Goal: Information Seeking & Learning: Learn about a topic

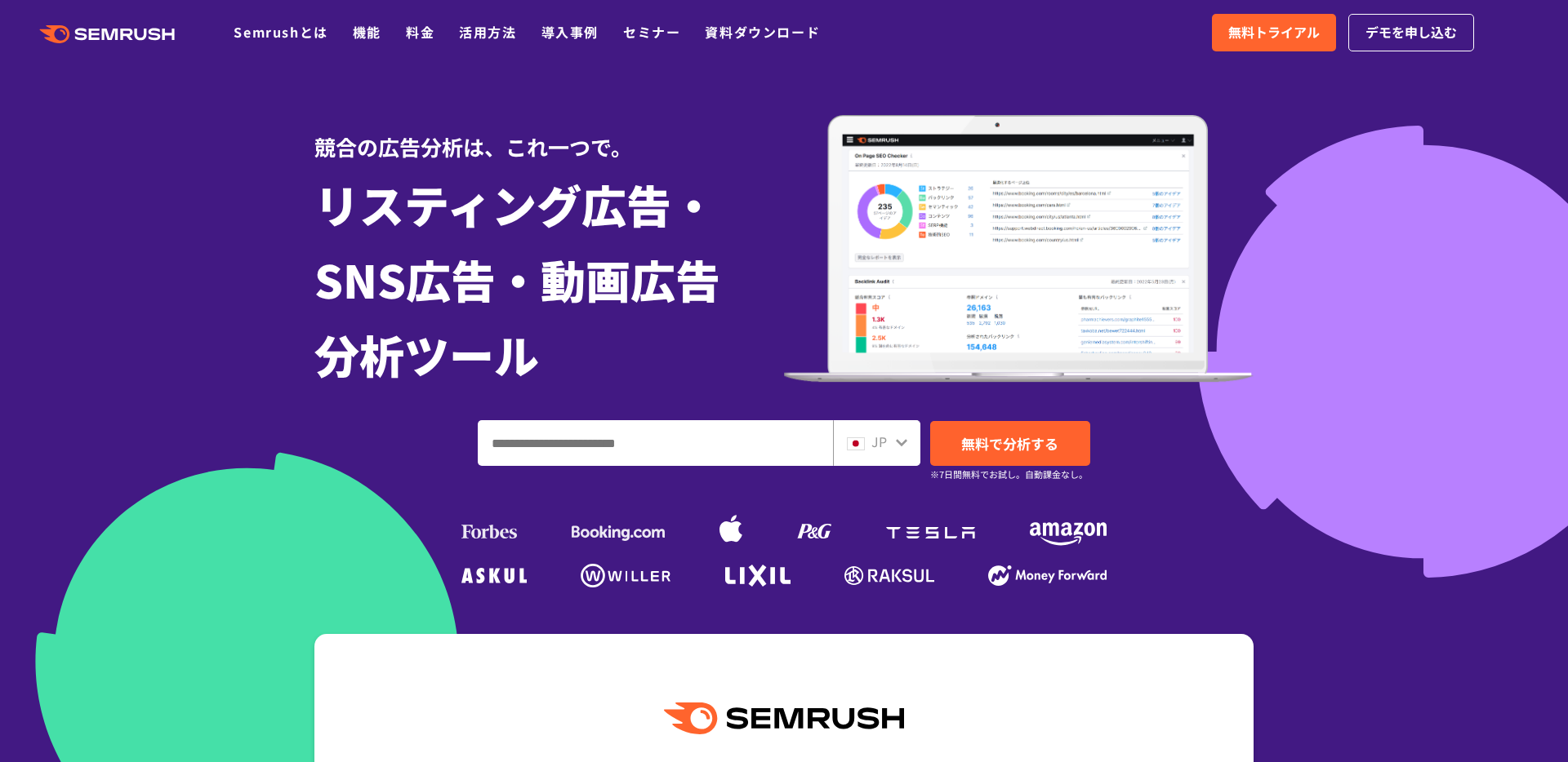
drag, startPoint x: 248, startPoint y: 190, endPoint x: 238, endPoint y: 372, distance: 182.3
click at [238, 372] on div at bounding box center [784, 419] width 1568 height 838
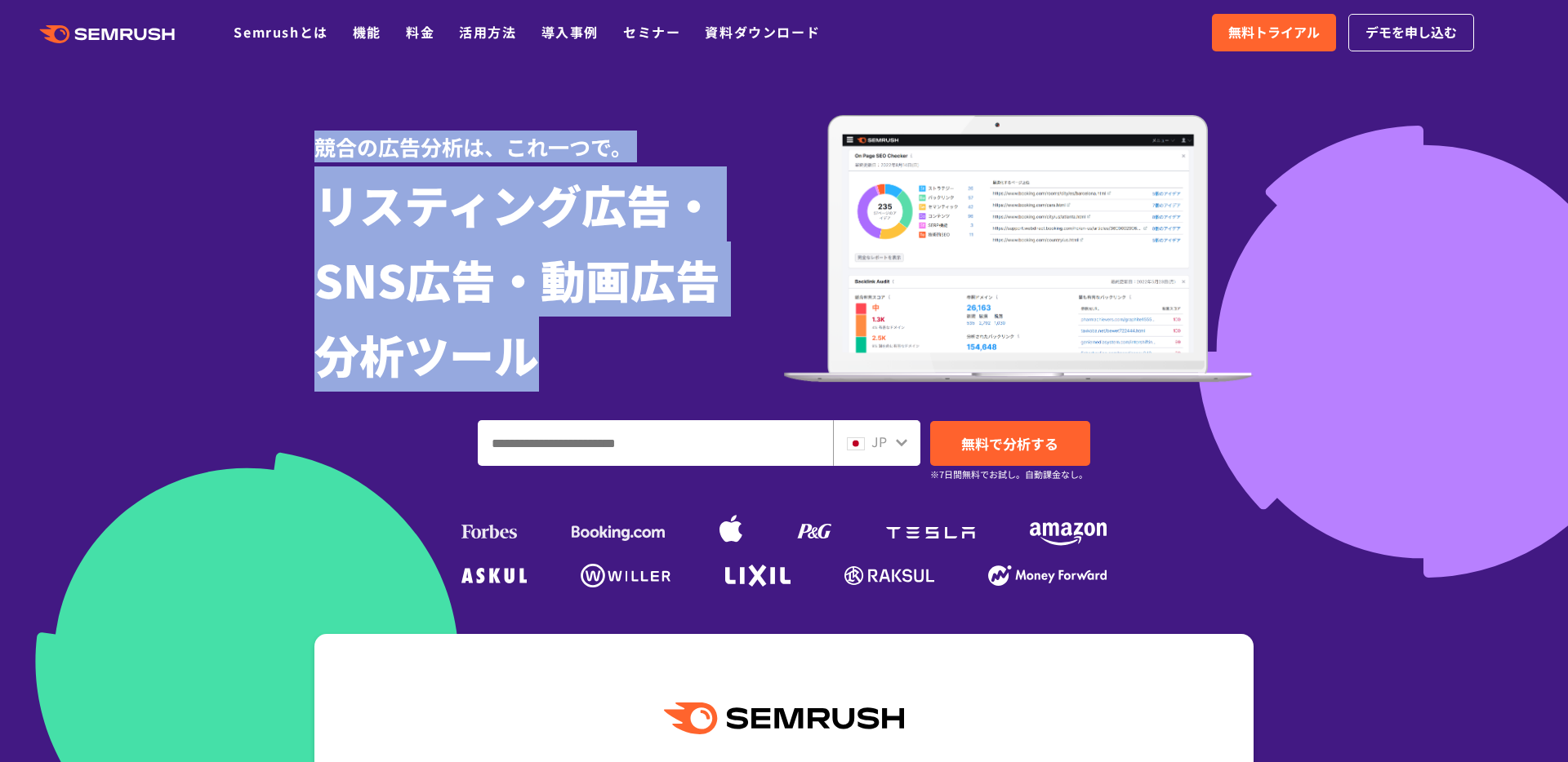
drag, startPoint x: 603, startPoint y: 377, endPoint x: 220, endPoint y: 179, distance: 431.2
click at [220, 179] on section "競合の広告分析は、これ一つで。 リスティング広告・ SNS広告・動画広告 分析ツール JP 無料で分析する ※7日間無料でお試し。自動課金なし。" at bounding box center [784, 419] width 1568 height 838
click at [220, 179] on div at bounding box center [784, 419] width 1568 height 838
drag, startPoint x: 220, startPoint y: 179, endPoint x: 653, endPoint y: 326, distance: 457.3
click at [653, 326] on section "競合の広告分析は、これ一つで。 リスティング広告・ SNS広告・動画広告 分析ツール JP 無料で分析する ※7日間無料でお試し。自動課金なし。" at bounding box center [784, 419] width 1568 height 838
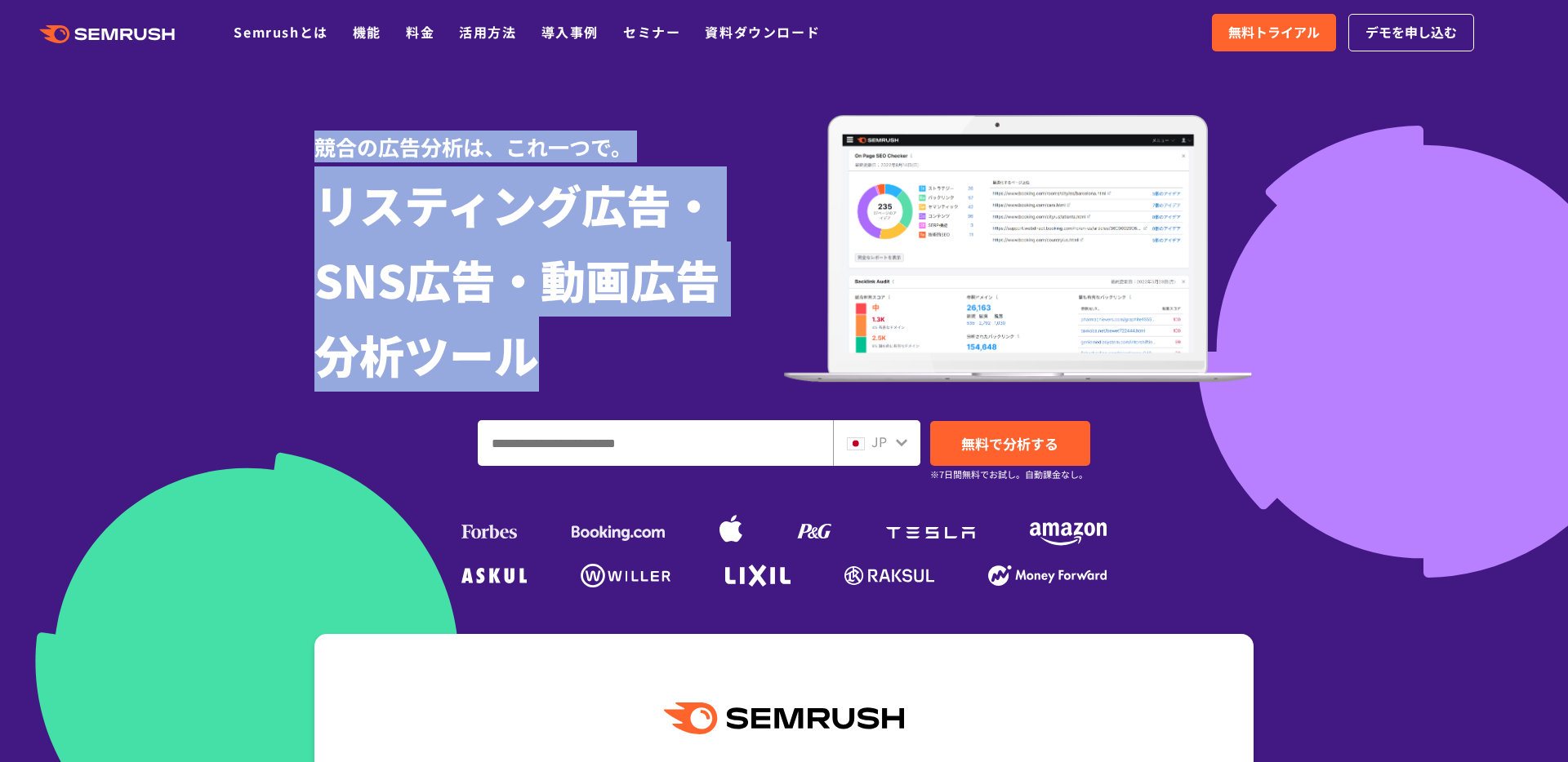
click at [653, 326] on h1 "リスティング広告・ SNS広告・動画広告 分析ツール" at bounding box center [549, 279] width 470 height 225
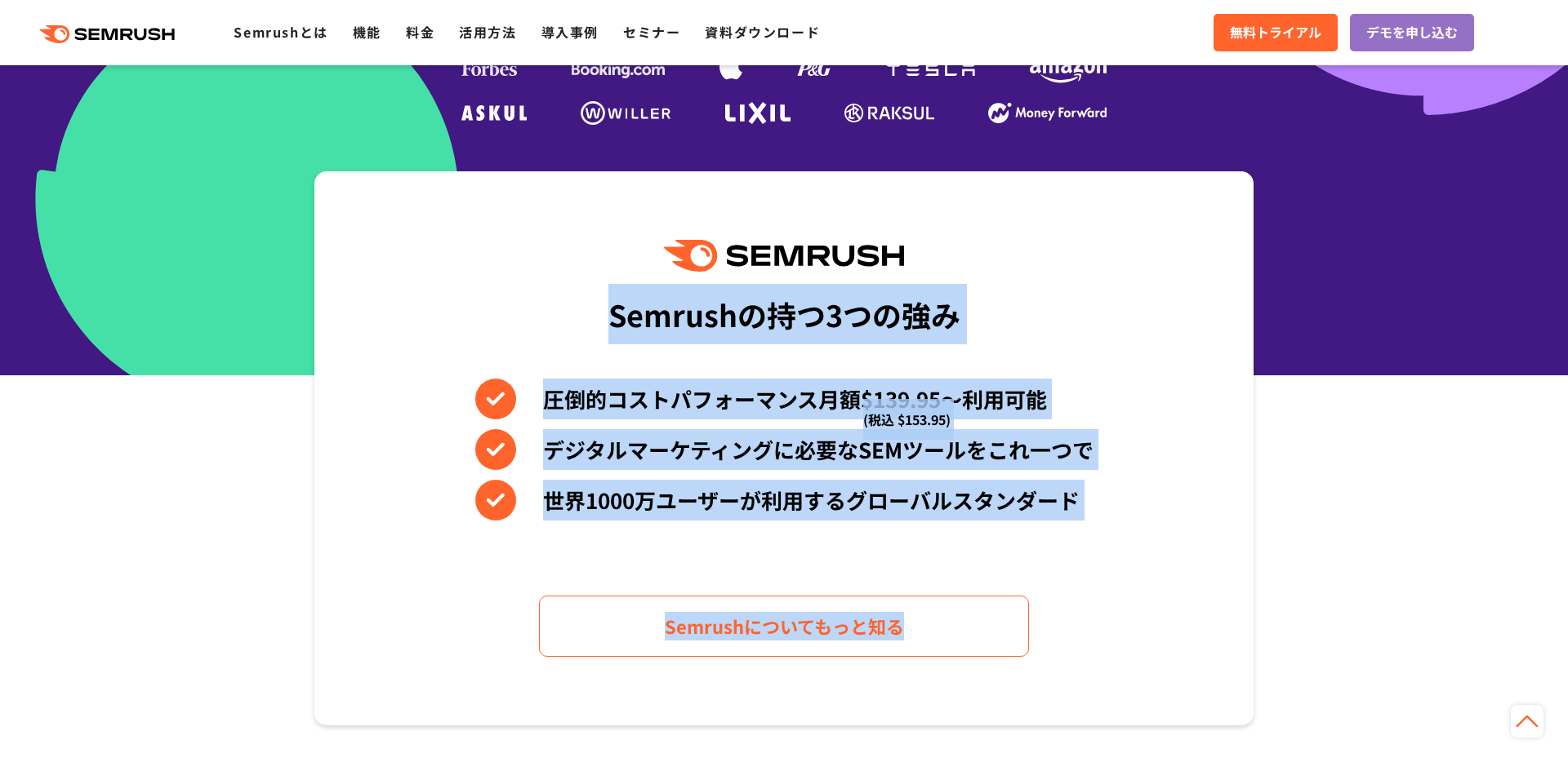
drag, startPoint x: 611, startPoint y: 289, endPoint x: 1078, endPoint y: 601, distance: 561.6
click at [1078, 601] on div "Semrushの持つ3つの強み 圧倒的コストパフォーマンス月額$139.95〜利用可能 (税込 $153.95) デジタルマーケティングに必要なSEMツールを…" at bounding box center [784, 449] width 939 height 554
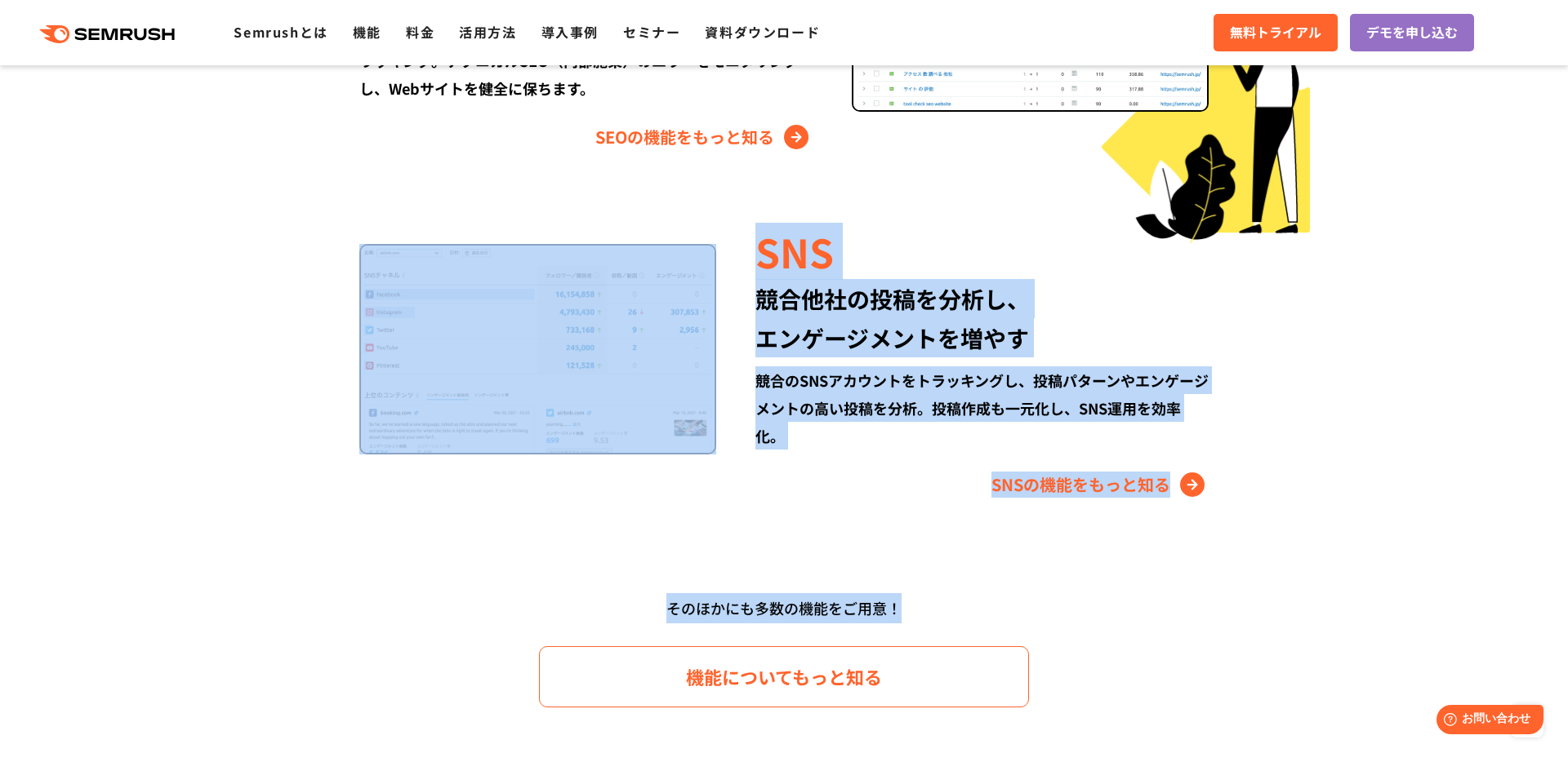
drag, startPoint x: 1078, startPoint y: 601, endPoint x: 223, endPoint y: 478, distance: 863.8
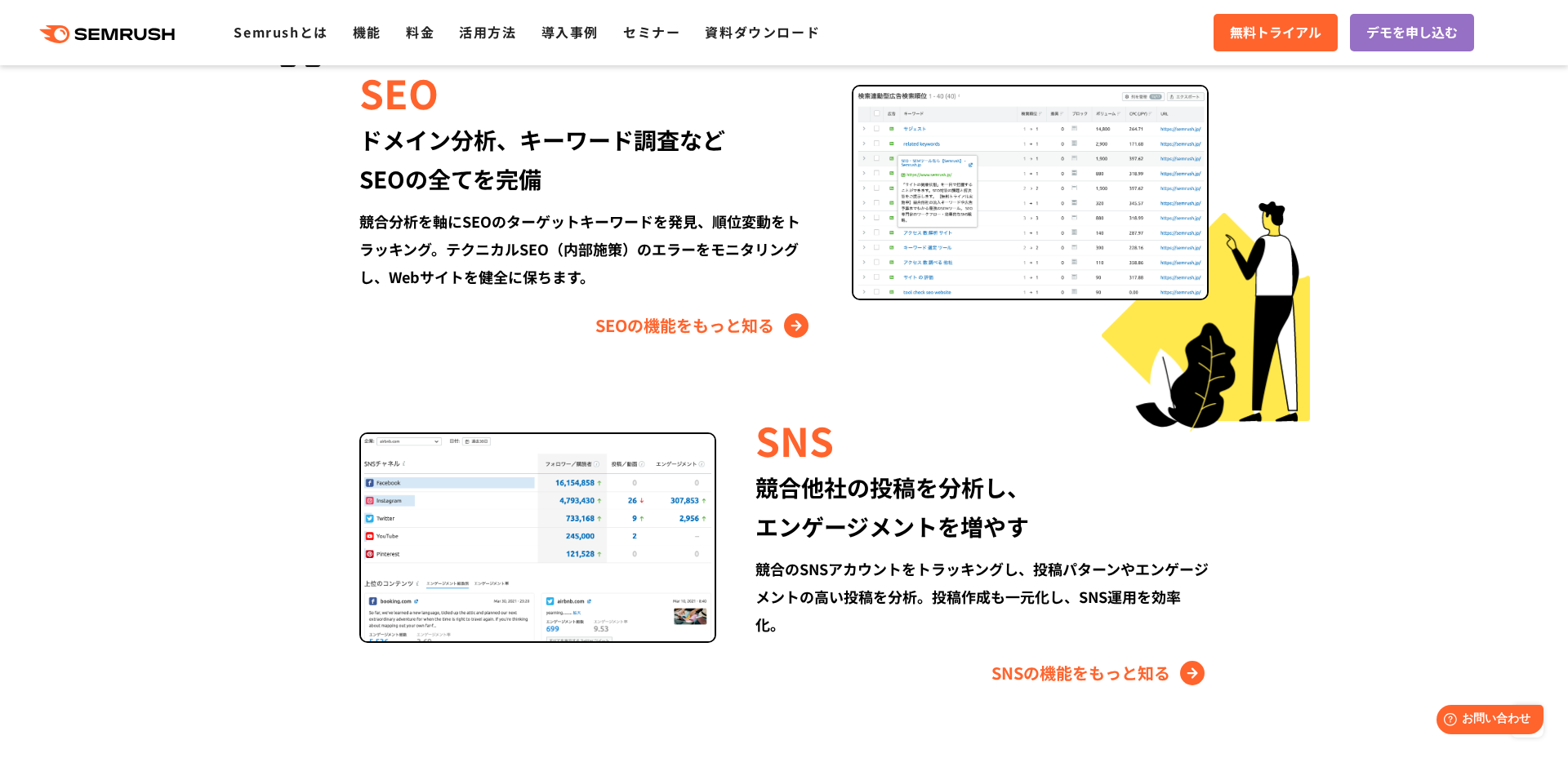
scroll to position [1641, 0]
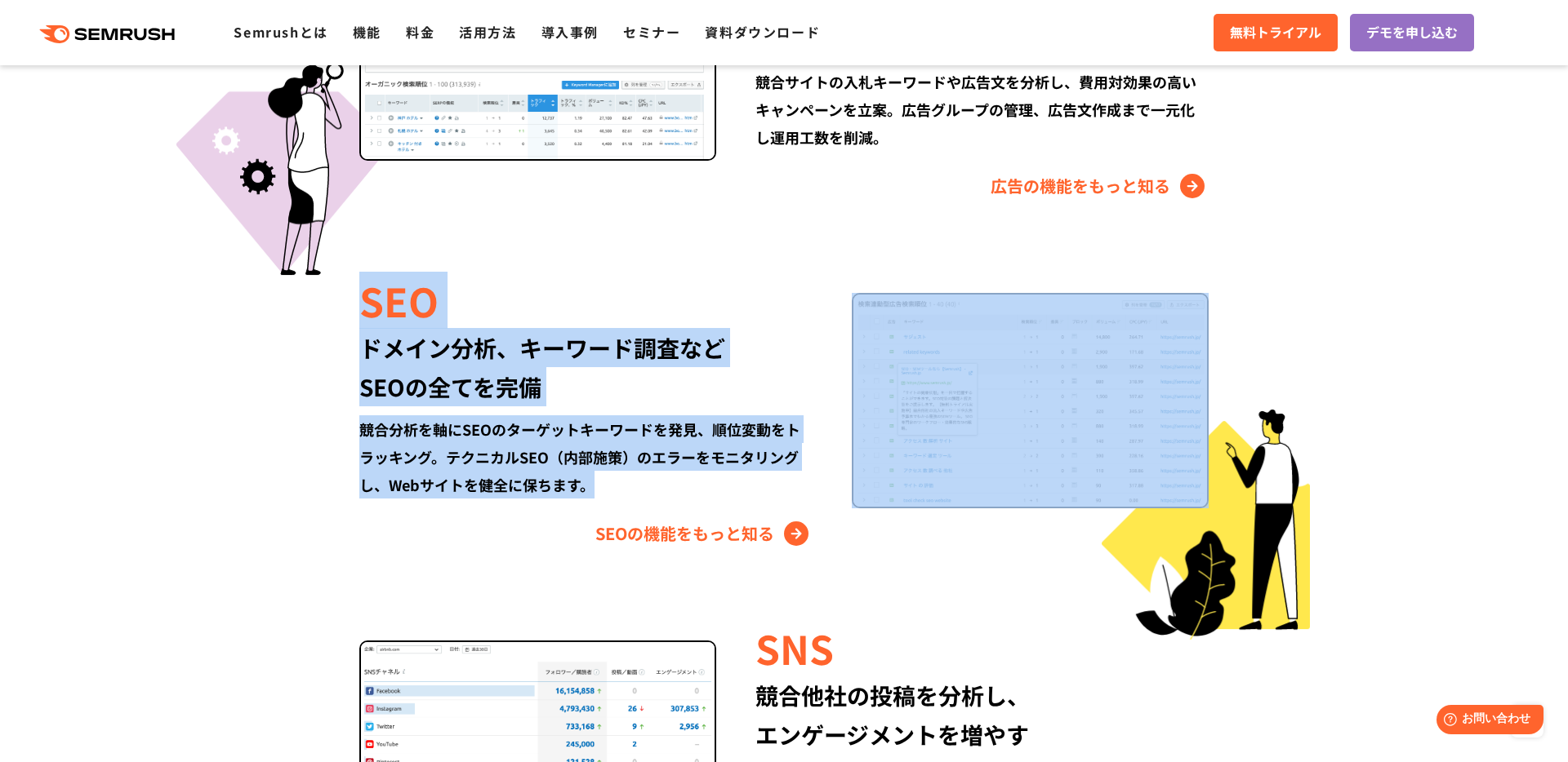
drag, startPoint x: 275, startPoint y: 160, endPoint x: 307, endPoint y: 512, distance: 353.5
click at [307, 512] on div "Semrushでできること SEO、広告、SNSなどデジタルマーケティングのあらゆる領域を網羅。 競合サイトの調査・分析、順位変動のトラッキングなどを一元化し…" at bounding box center [783, 375] width 971 height 1457
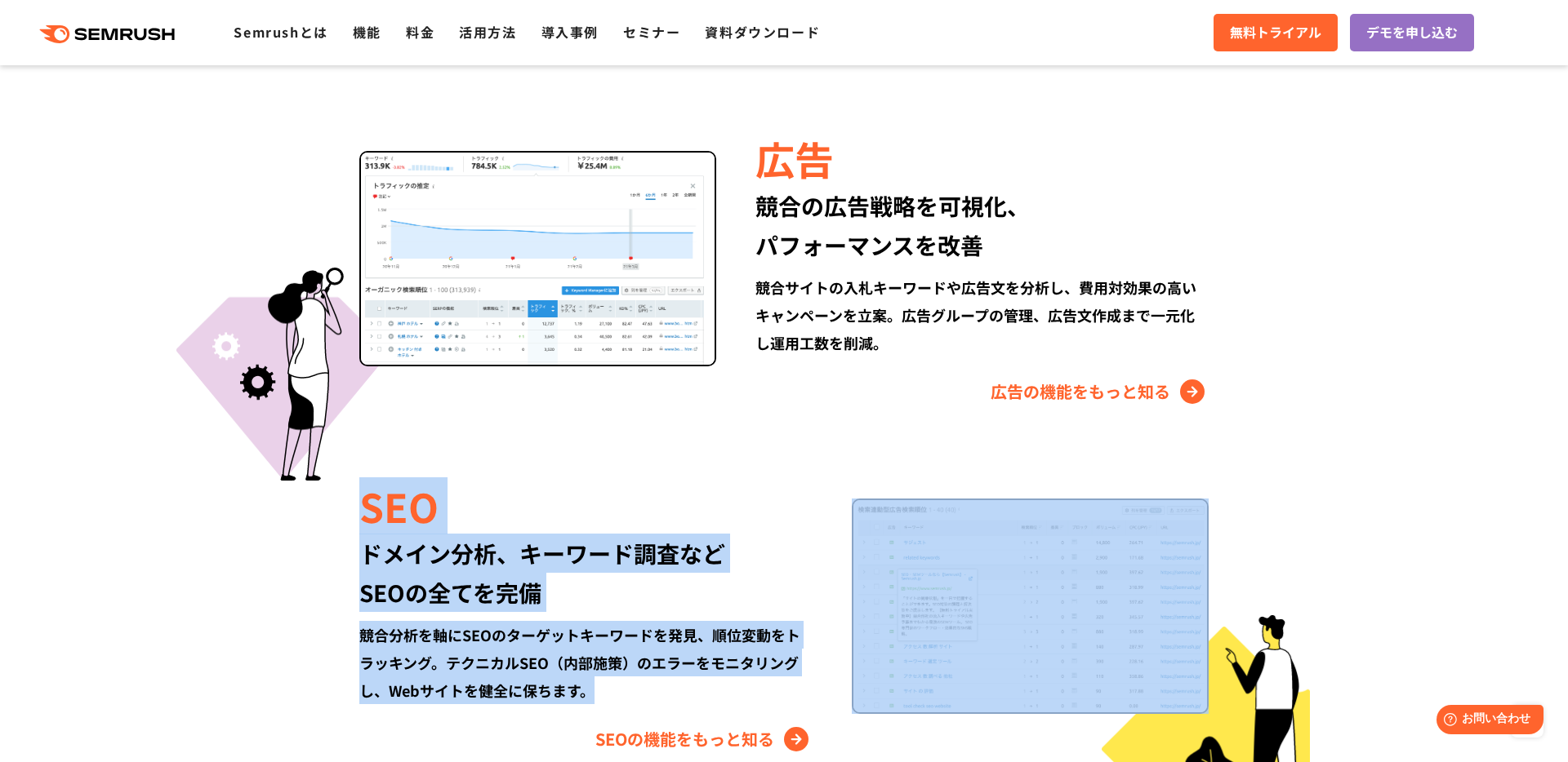
scroll to position [2604, 0]
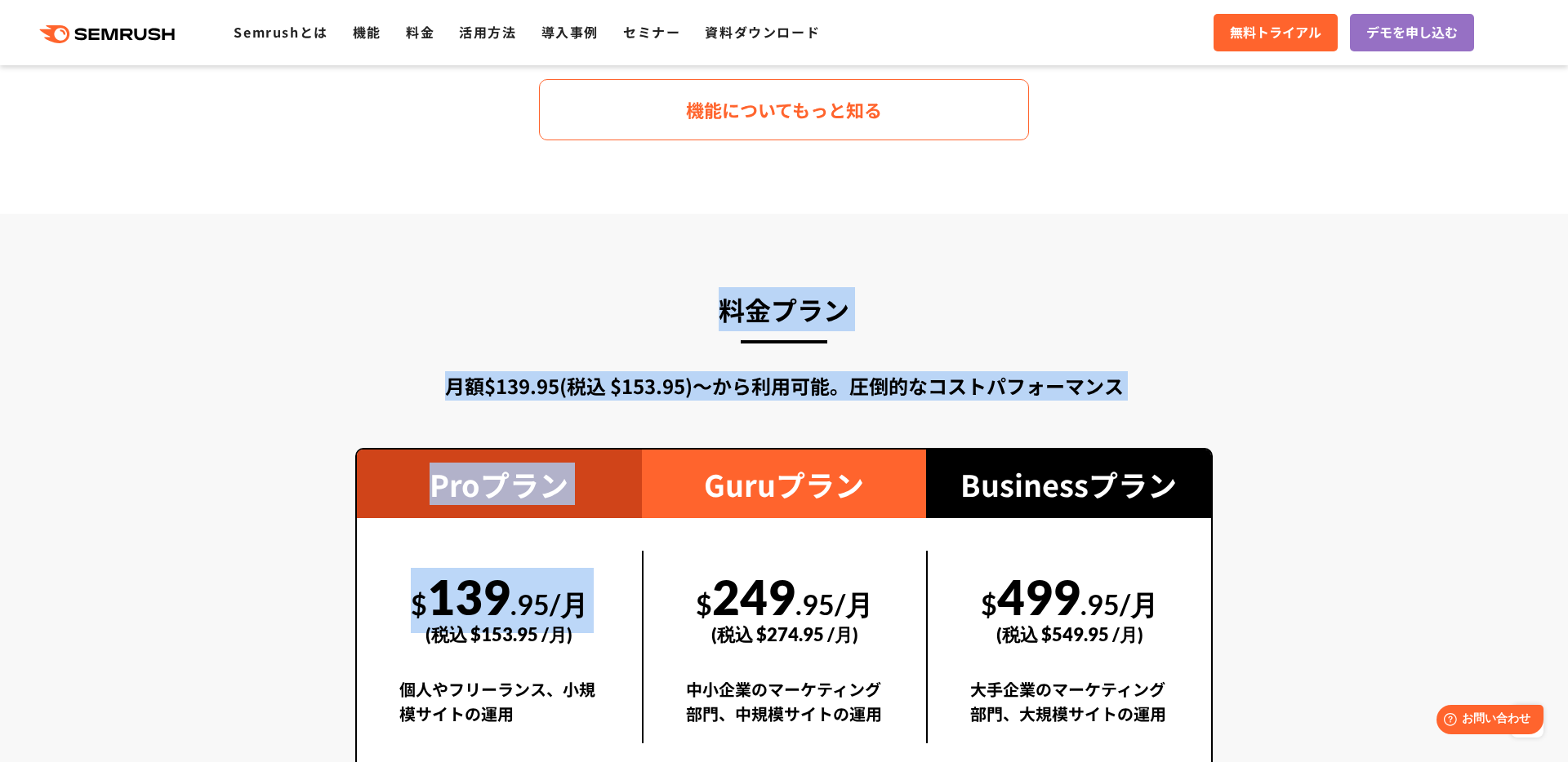
drag, startPoint x: 297, startPoint y: 638, endPoint x: 313, endPoint y: 265, distance: 373.3
click at [313, 265] on section "料金プラン 月額$139.95(税込 $153.95)〜から利用可能。圧倒的なコストパフォーマンス Proプラン $ 139 .95/月 (税込 $153.9…" at bounding box center [784, 594] width 1568 height 759
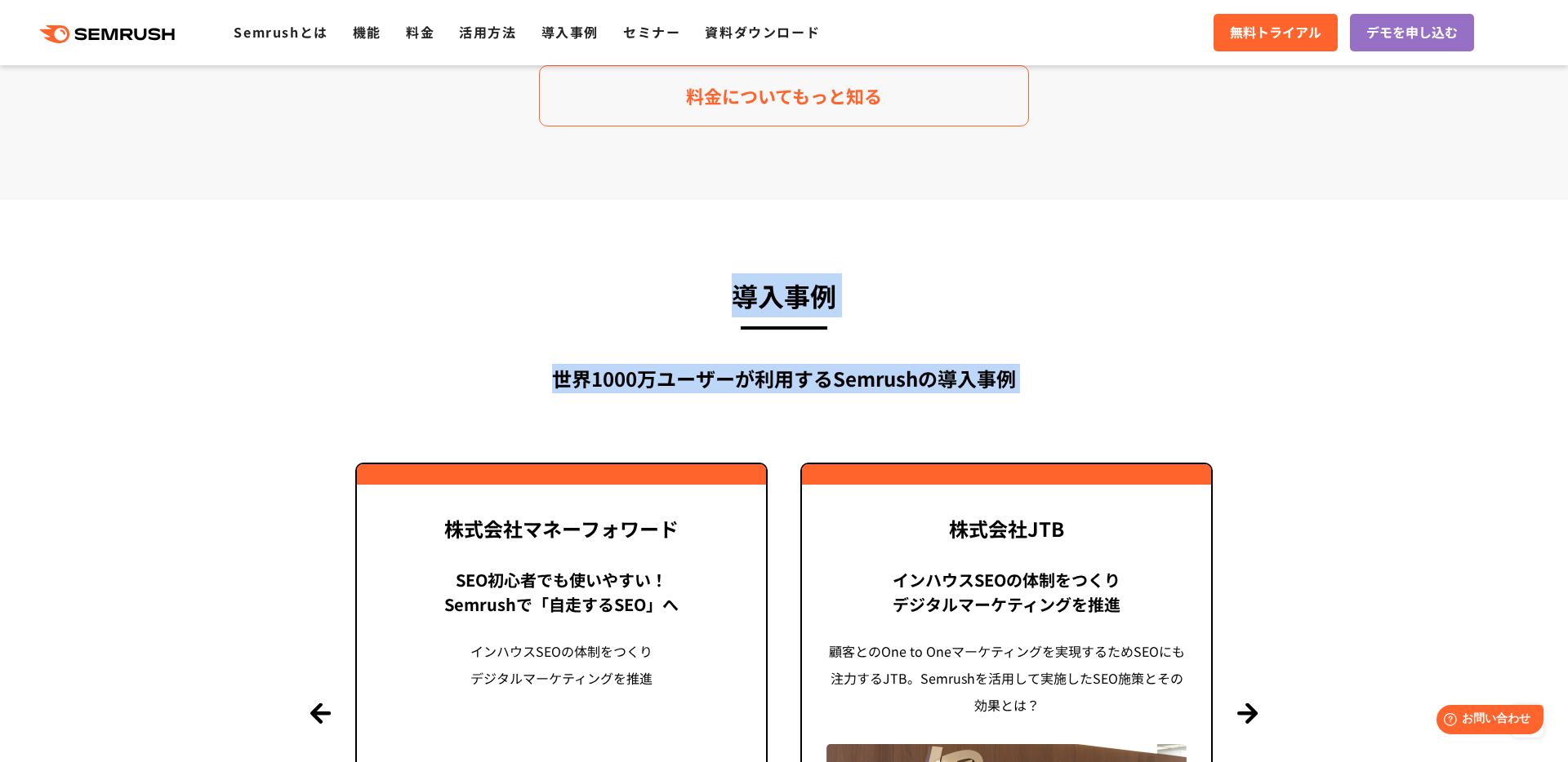
drag, startPoint x: 313, startPoint y: 265, endPoint x: 324, endPoint y: 698, distance: 433.1
click at [324, 698] on section "導入事例 世界[DATE]万ユーザーが利用する Semrushの導入事例 Previous 株式会社LIXIL 「テクニカルSEOの実践でサイトを健全に Si…" at bounding box center [784, 631] width 1568 height 861
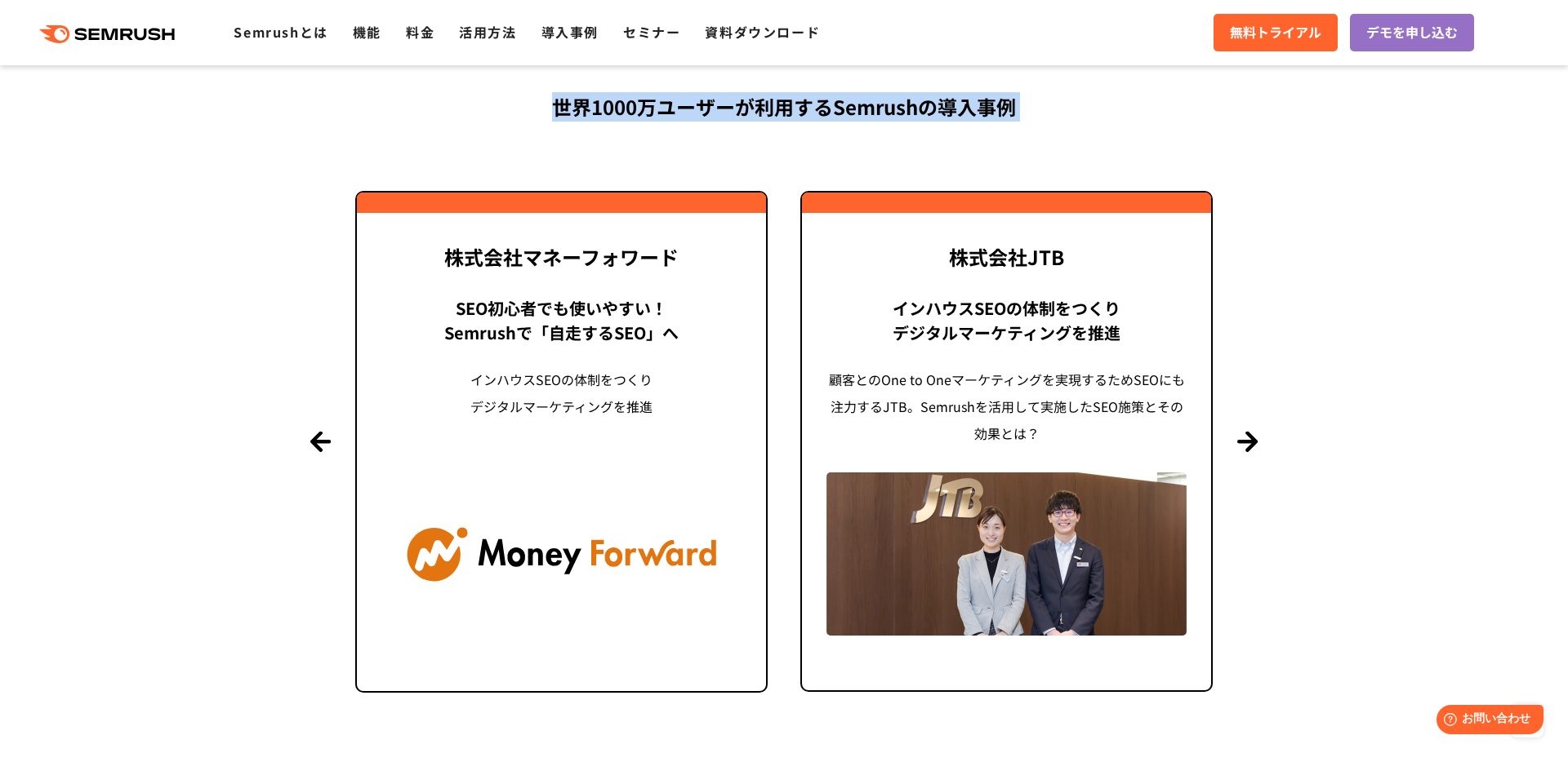
scroll to position [3648, 0]
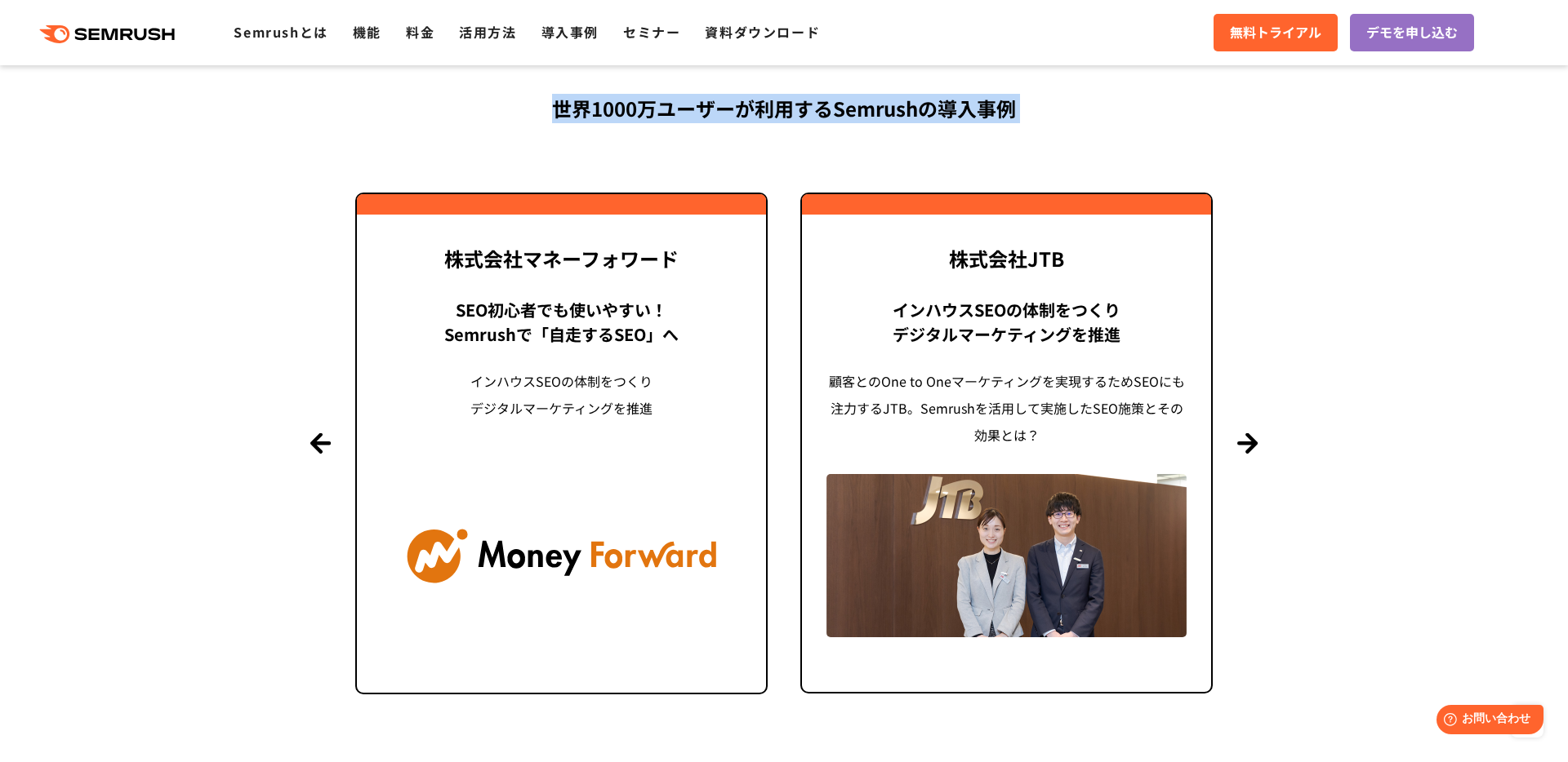
drag, startPoint x: 324, startPoint y: 698, endPoint x: 335, endPoint y: 90, distance: 608.1
click at [335, 90] on section "導入事例 世界[DATE]万ユーザーが利用する Semrushの導入事例 Previous 株式会社LIXIL 「テクニカルSEOの実践でサイトを健全に Si…" at bounding box center [784, 361] width 1568 height 861
drag, startPoint x: 335, startPoint y: 90, endPoint x: 1394, endPoint y: 610, distance: 1179.8
click at [1394, 610] on section "導入事例 世界[DATE]万ユーザーが利用する Semrushの導入事例 Previous 株式会社LIXIL 「テクニカルSEOの実践でサイトを健全に Si…" at bounding box center [784, 361] width 1568 height 861
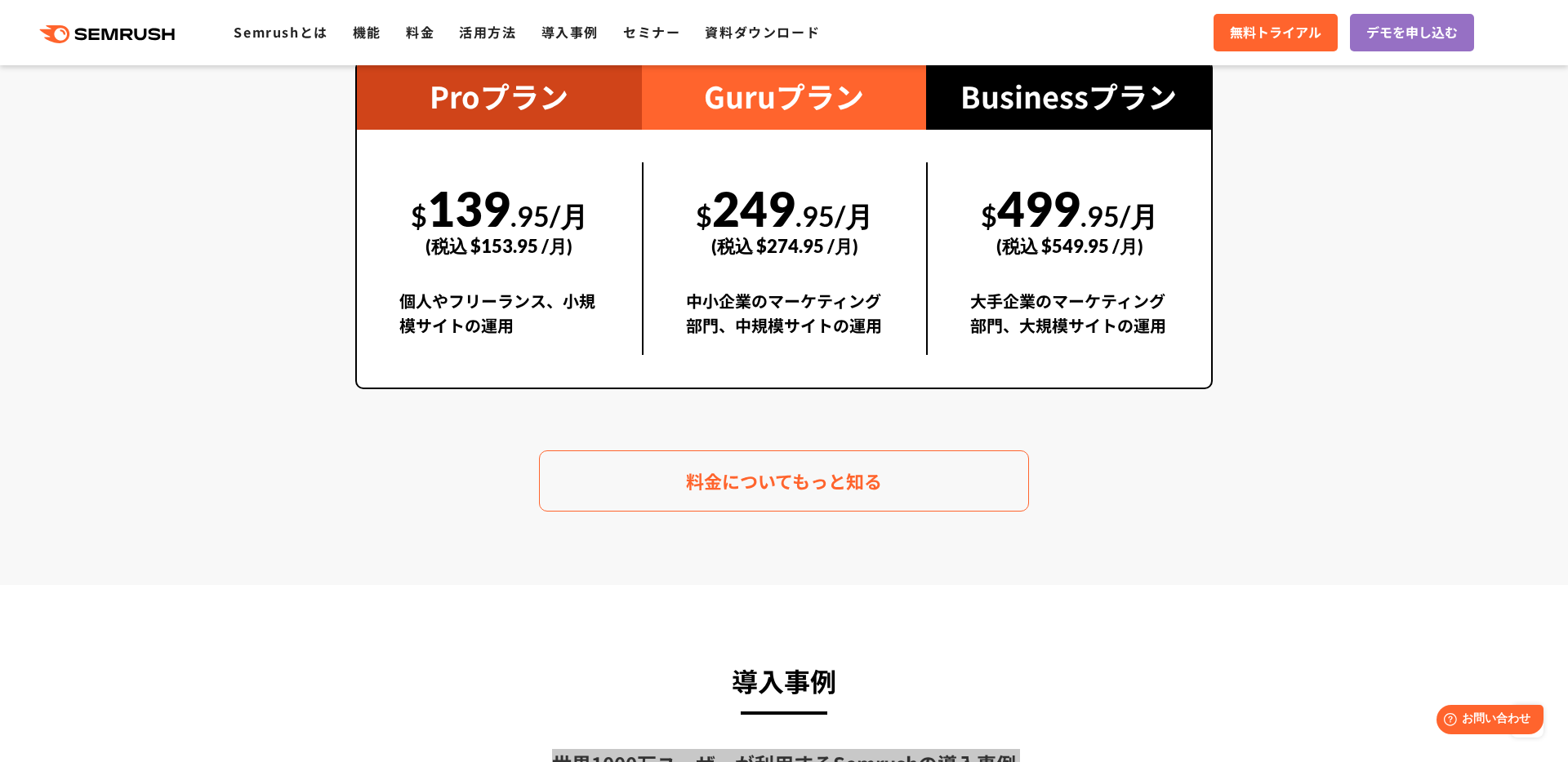
scroll to position [2565, 0]
